Goal: Book appointment/travel/reservation

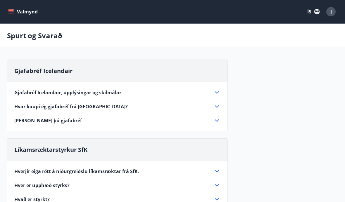
scroll to position [601, 0]
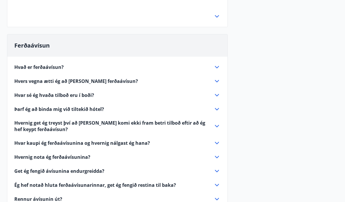
click at [216, 66] on icon at bounding box center [217, 67] width 4 height 2
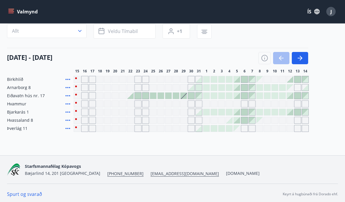
scroll to position [49, 0]
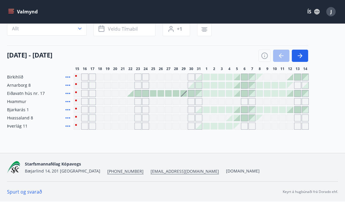
click at [21, 86] on span "Arnarborg 8" at bounding box center [19, 85] width 24 height 6
click at [301, 53] on icon "button" at bounding box center [299, 55] width 7 height 7
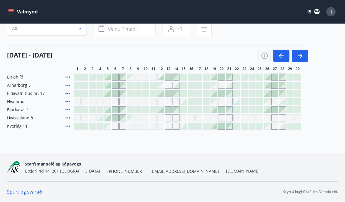
click at [301, 55] on icon "button" at bounding box center [300, 55] width 3 height 5
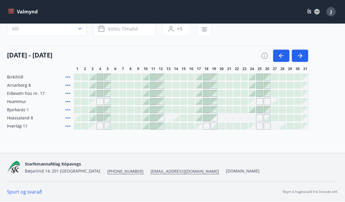
click at [280, 61] on button "button" at bounding box center [281, 56] width 16 height 12
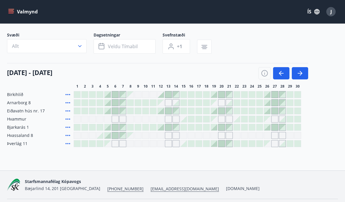
scroll to position [32, 0]
click at [113, 46] on span "Veldu tímabil" at bounding box center [123, 46] width 30 height 6
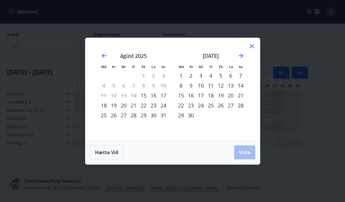
click at [220, 72] on div "5" at bounding box center [220, 76] width 10 height 10
click at [182, 85] on div "8" at bounding box center [181, 86] width 10 height 10
click at [110, 152] on span "Hætta við" at bounding box center [106, 152] width 23 height 6
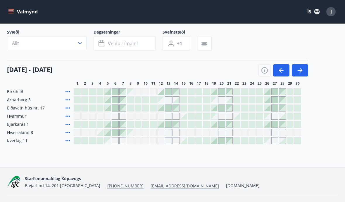
scroll to position [31, 0]
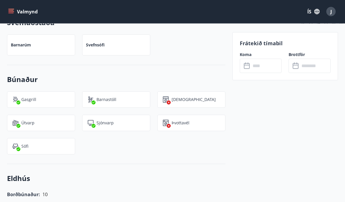
scroll to position [460, 0]
click at [110, 125] on p "Sjónvarp" at bounding box center [104, 122] width 17 height 6
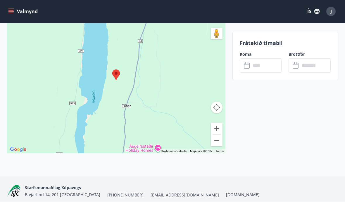
scroll to position [1045, 0]
